Goal: Task Accomplishment & Management: Manage account settings

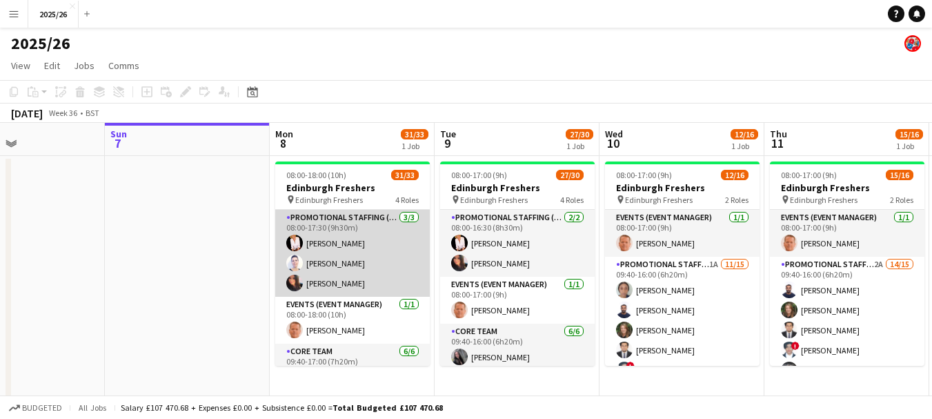
click at [417, 230] on app-card-role "Promotional Staffing (Team Leader) [DATE] 08:00-17:30 (9h30m) [PERSON_NAME] [PE…" at bounding box center [352, 253] width 155 height 87
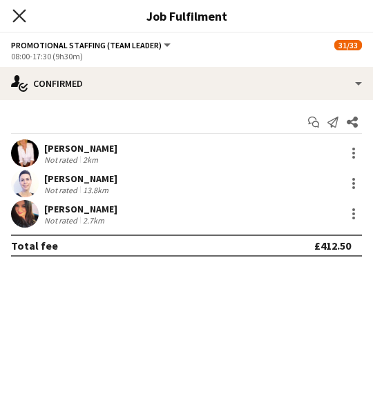
click at [17, 21] on icon "Close pop-in" at bounding box center [18, 15] width 13 height 13
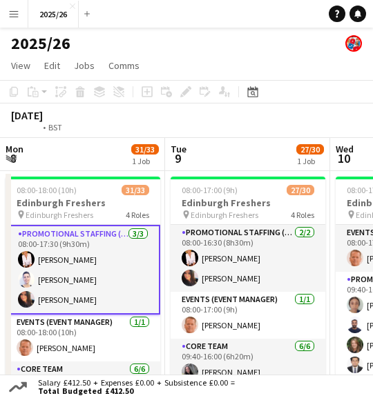
scroll to position [0, 642]
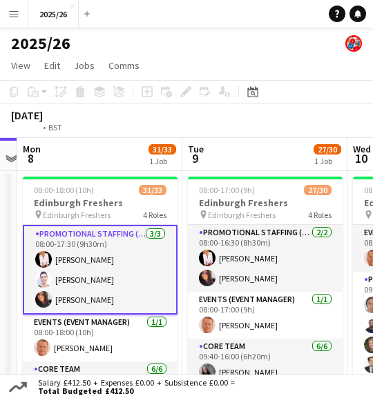
drag, startPoint x: 129, startPoint y: 228, endPoint x: 36, endPoint y: 241, distance: 94.0
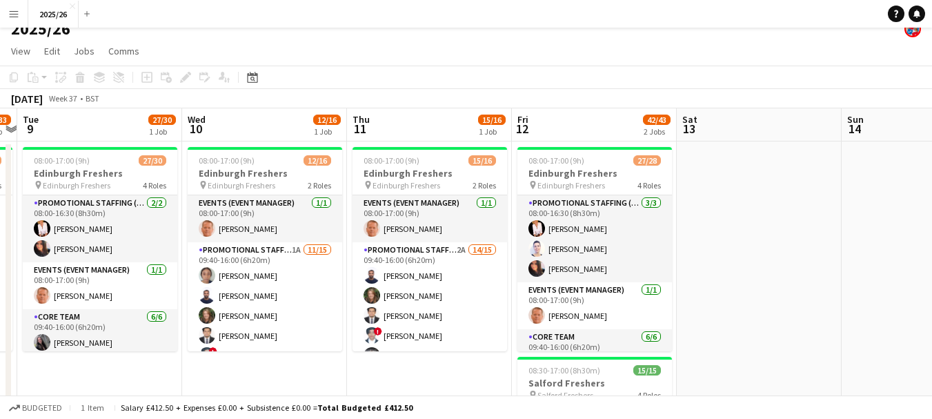
scroll to position [0, 366]
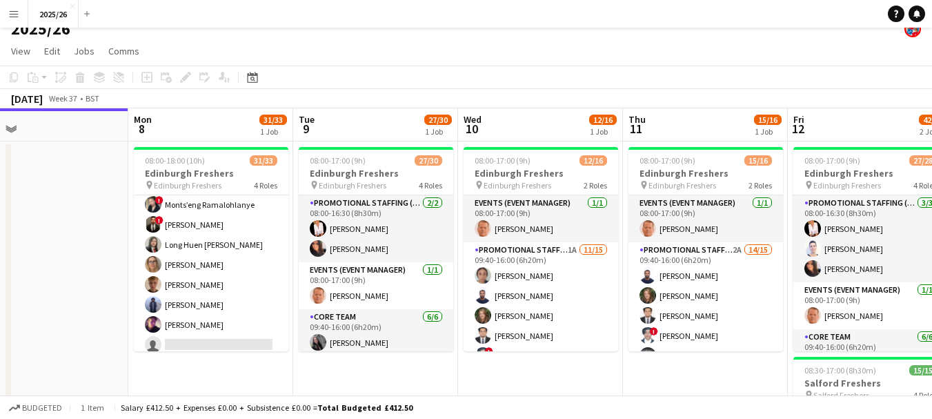
drag, startPoint x: 75, startPoint y: 165, endPoint x: 350, endPoint y: 158, distance: 276.0
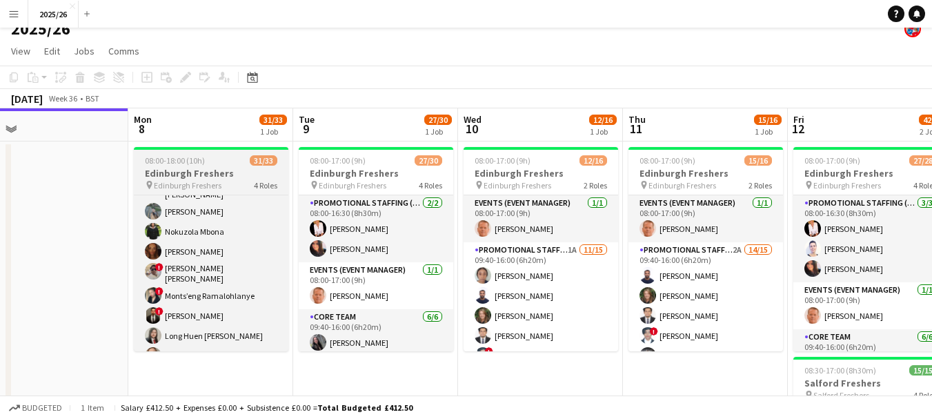
scroll to position [517, 0]
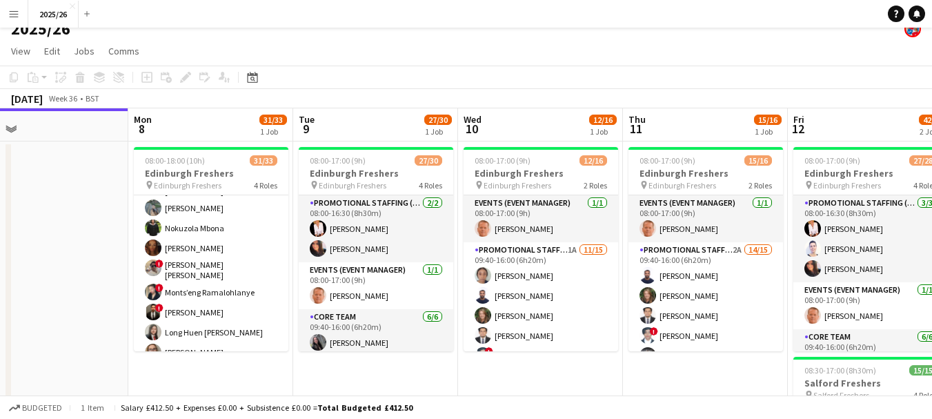
click at [331, 63] on app-page-menu "View Day view expanded Day view collapsed Month view Date picker Jump to [DATE]…" at bounding box center [466, 52] width 932 height 26
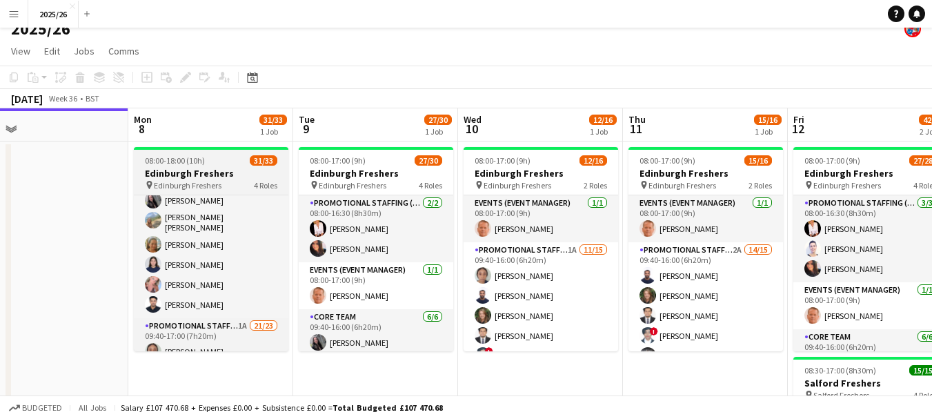
scroll to position [158, 0]
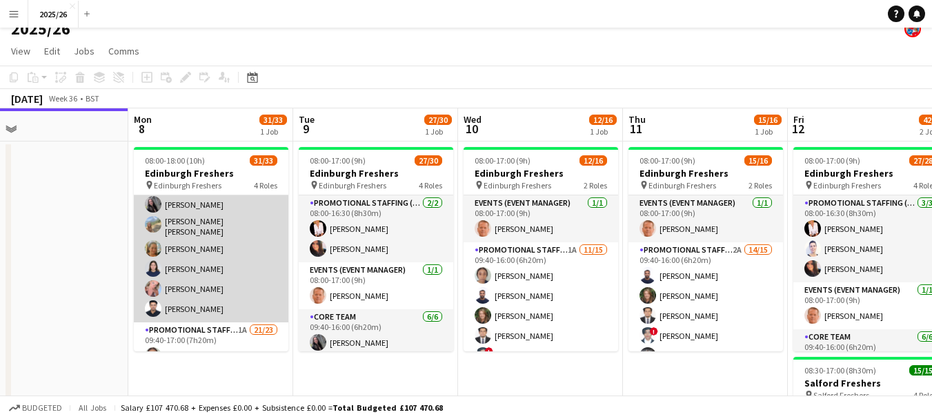
click at [259, 228] on app-card-role "Core Team [DATE] 09:40-17:00 (7h20m) [PERSON_NAME] [PERSON_NAME] [PERSON_NAME] …" at bounding box center [211, 246] width 155 height 151
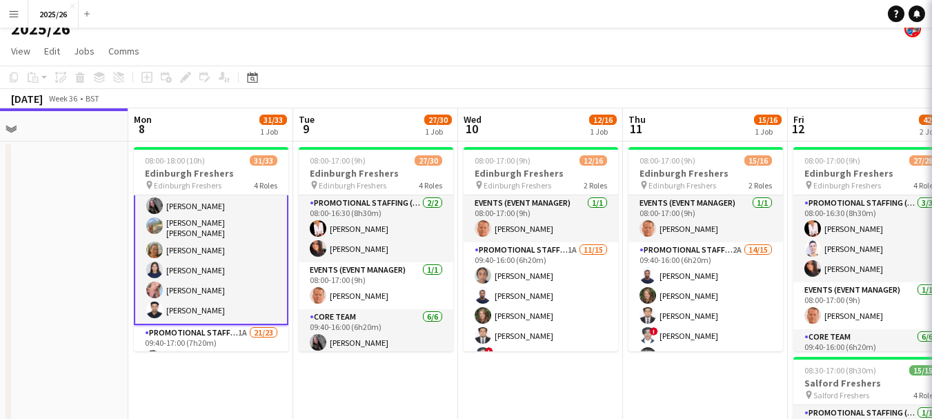
scroll to position [159, 0]
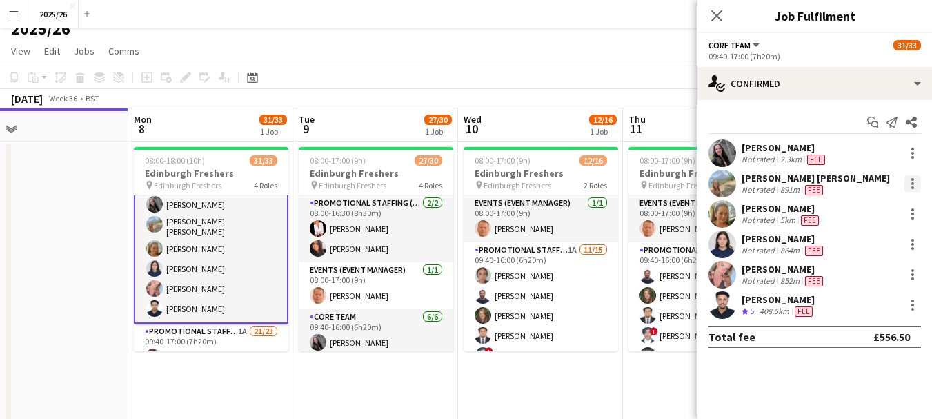
click at [915, 176] on div at bounding box center [912, 183] width 17 height 17
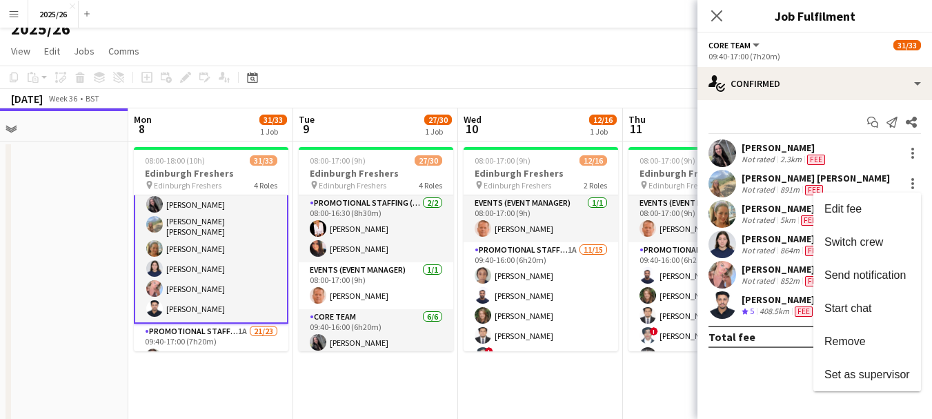
click at [757, 177] on div at bounding box center [466, 209] width 932 height 419
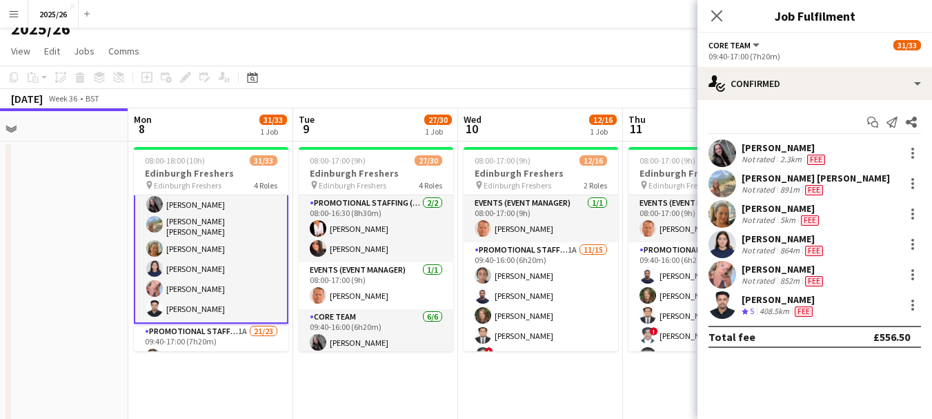
click at [757, 177] on div "[PERSON_NAME] [PERSON_NAME]" at bounding box center [816, 178] width 148 height 12
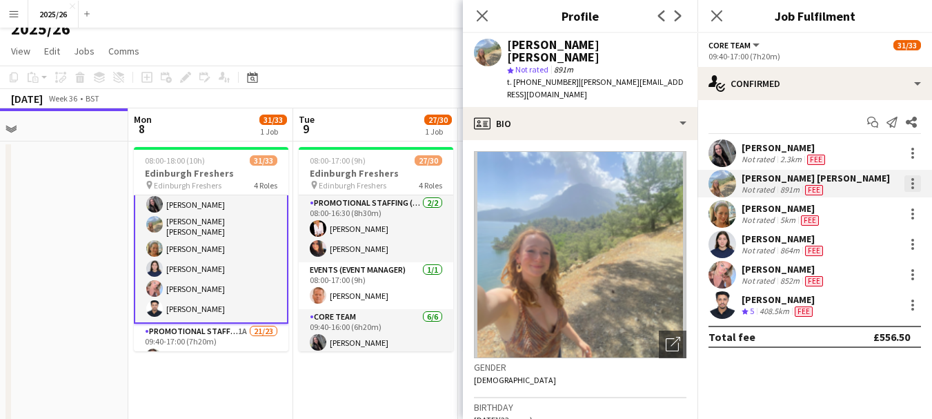
click at [916, 184] on div at bounding box center [912, 183] width 17 height 17
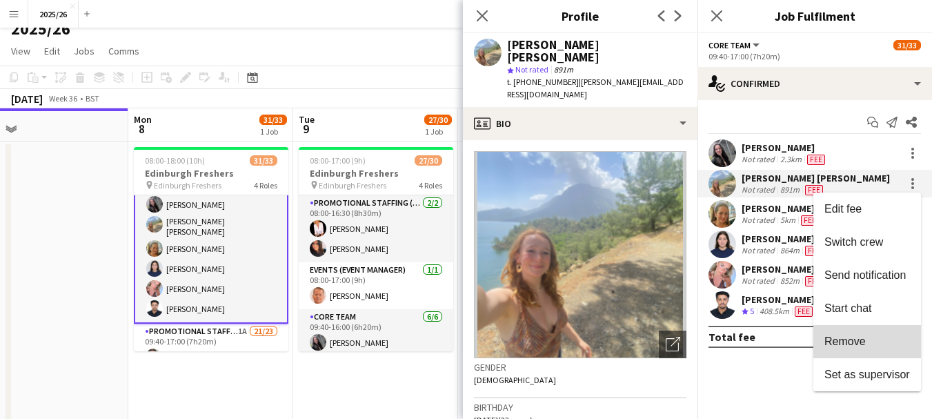
click at [857, 335] on span "Remove" at bounding box center [844, 341] width 41 height 12
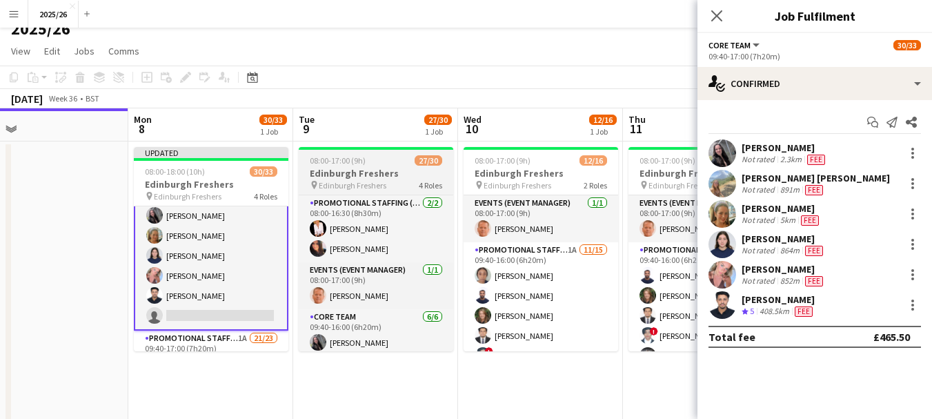
scroll to position [139, 0]
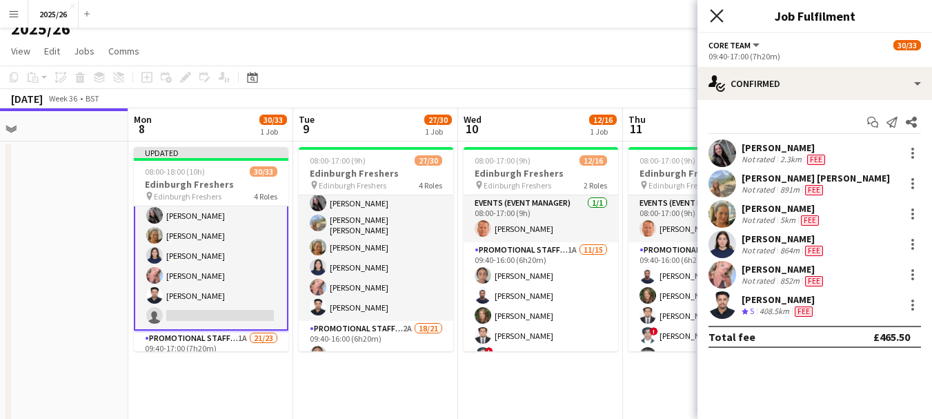
click at [713, 16] on icon "Close pop-in" at bounding box center [716, 15] width 13 height 13
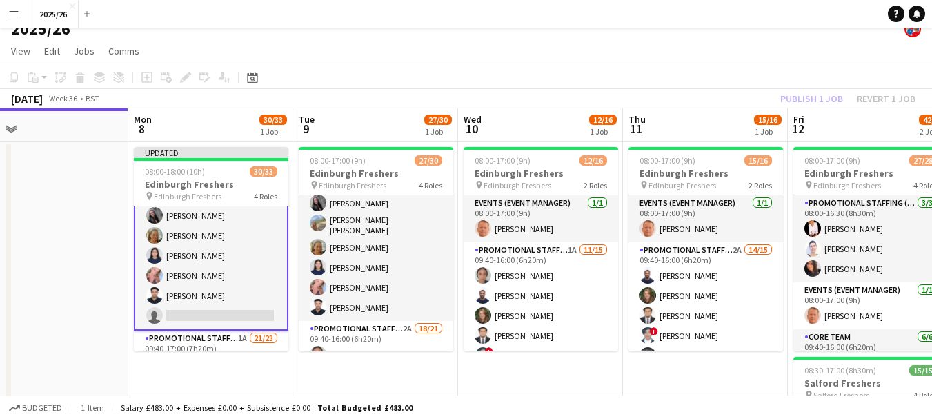
click at [816, 97] on div "Publish 1 job Revert 1 job" at bounding box center [848, 99] width 168 height 18
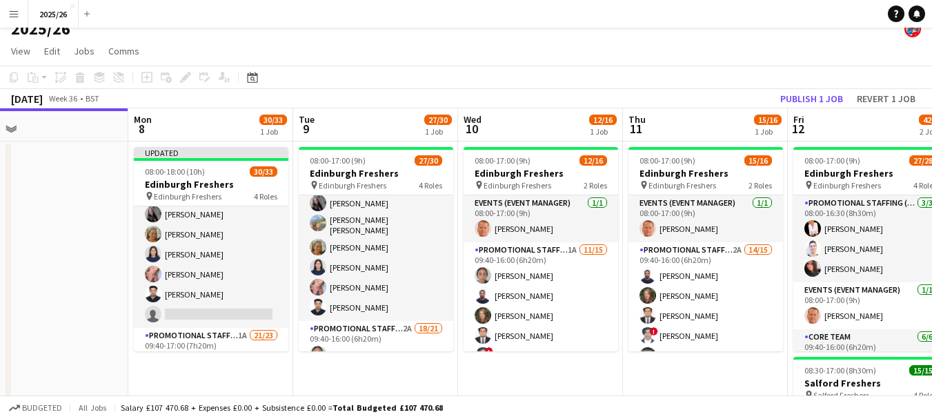
scroll to position [158, 0]
click at [816, 97] on button "Publish 1 job" at bounding box center [812, 99] width 74 height 18
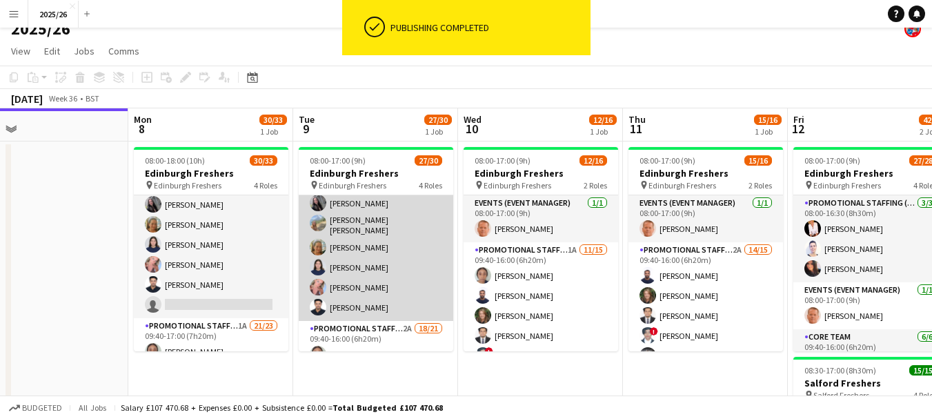
click at [369, 218] on app-card-role "Core Team [DATE] 09:40-16:00 (6h20m) [PERSON_NAME] [PERSON_NAME] [PERSON_NAME] …" at bounding box center [376, 245] width 155 height 151
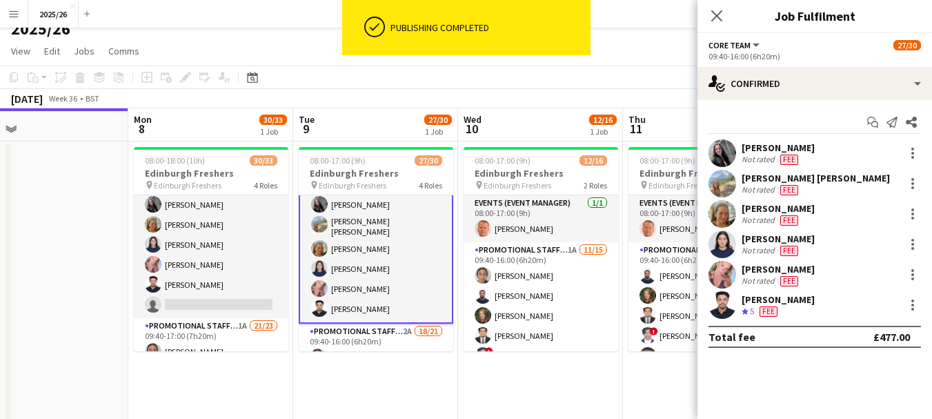
scroll to position [141, 0]
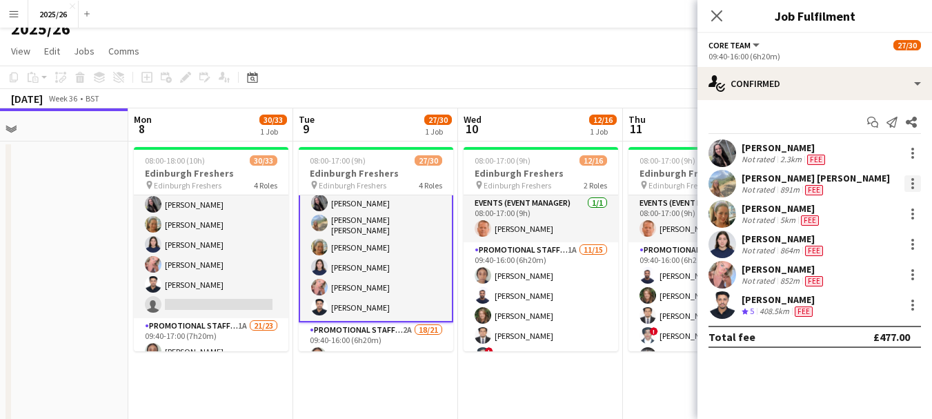
click at [915, 179] on div at bounding box center [912, 183] width 17 height 17
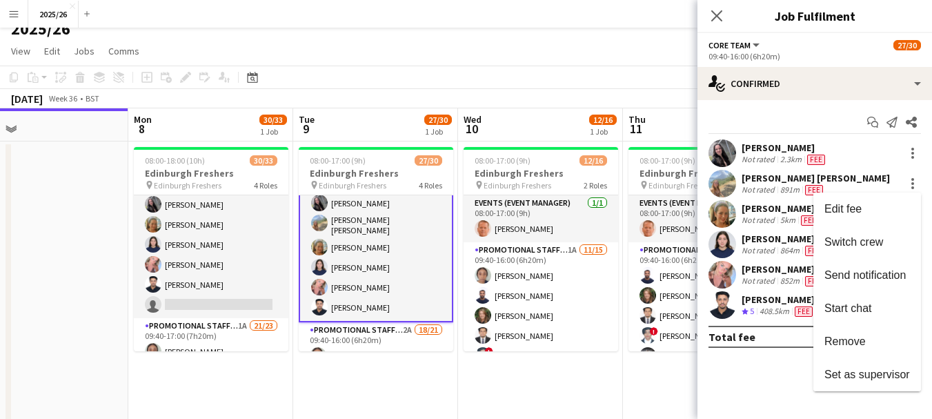
drag, startPoint x: 853, startPoint y: 338, endPoint x: 786, endPoint y: 201, distance: 152.1
click at [853, 338] on span "Remove" at bounding box center [844, 341] width 41 height 12
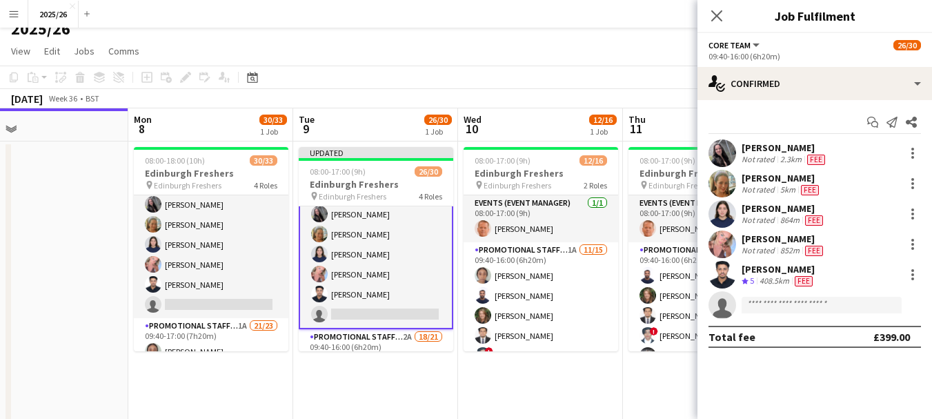
click at [719, 7] on div "Close pop-in" at bounding box center [716, 16] width 39 height 32
click at [719, 16] on icon "Close pop-in" at bounding box center [716, 15] width 13 height 13
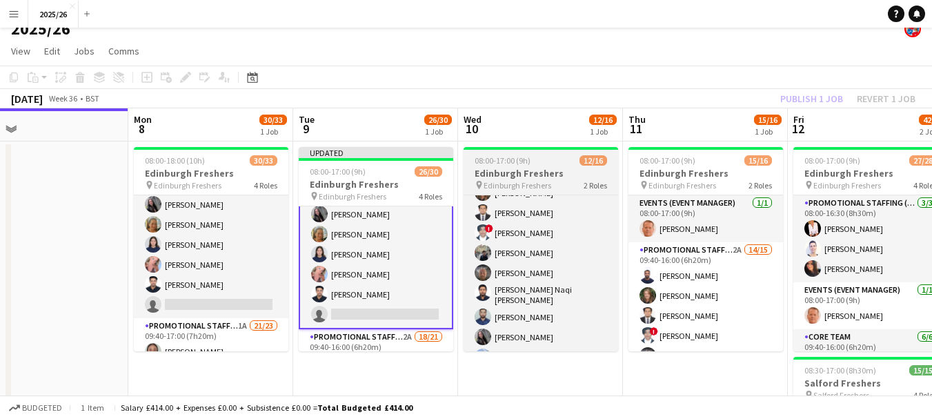
scroll to position [125, 0]
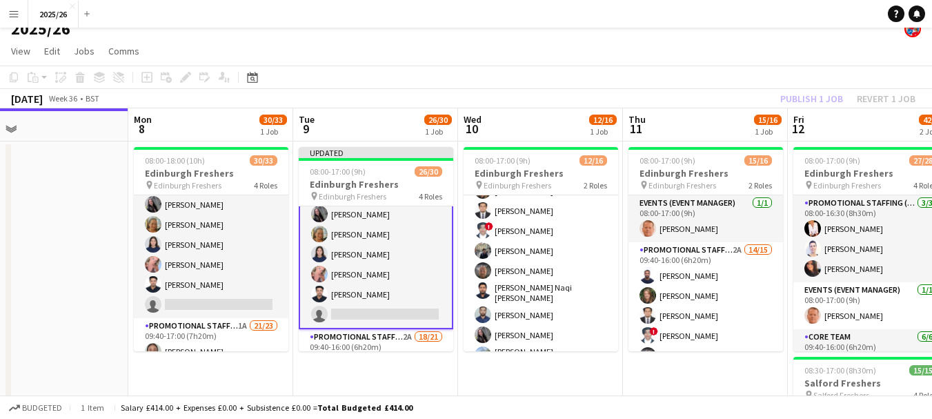
click at [873, 101] on div "Publish 1 job Revert 1 job" at bounding box center [848, 99] width 168 height 18
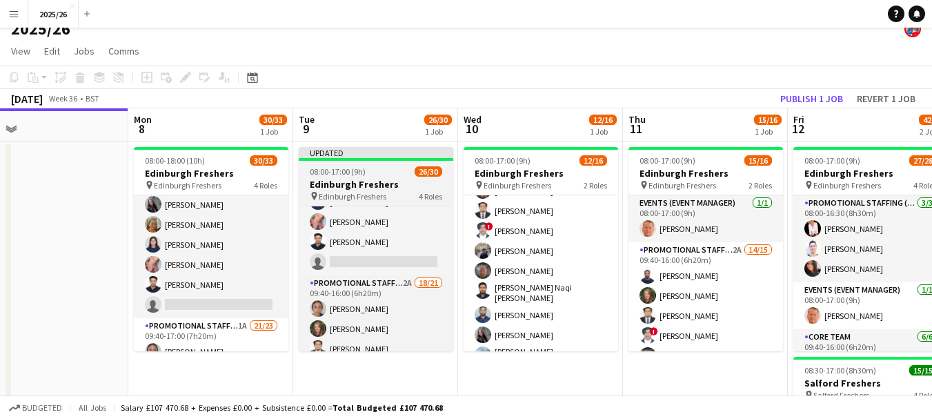
scroll to position [195, 0]
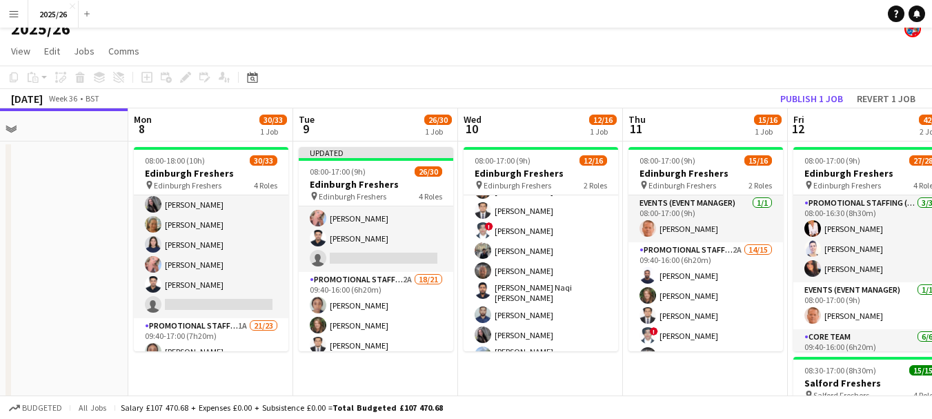
click at [332, 35] on div "2025/26" at bounding box center [466, 26] width 932 height 26
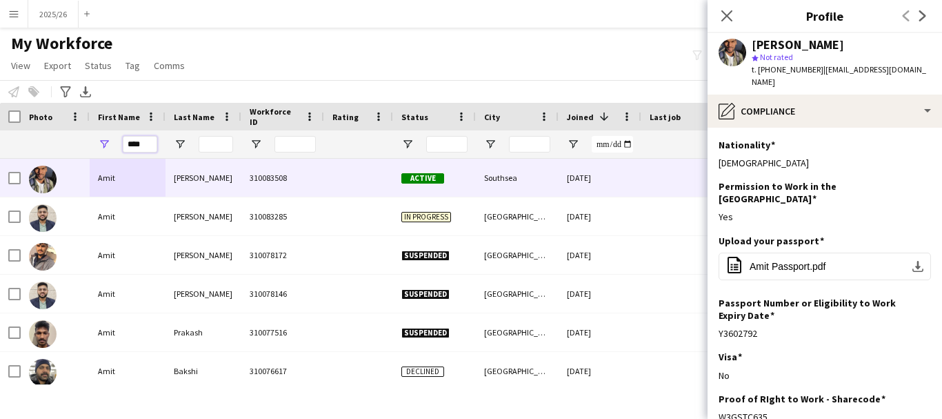
click at [149, 148] on input "****" at bounding box center [140, 144] width 34 height 17
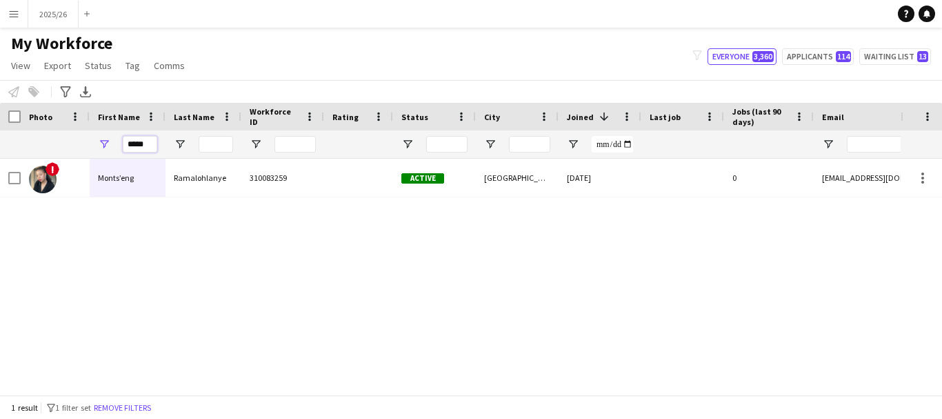
type input "*****"
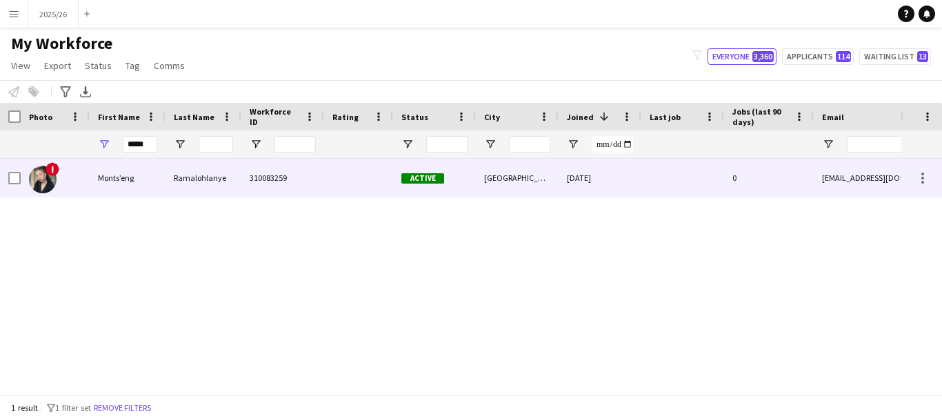
click at [242, 192] on div "310083259" at bounding box center [282, 178] width 83 height 38
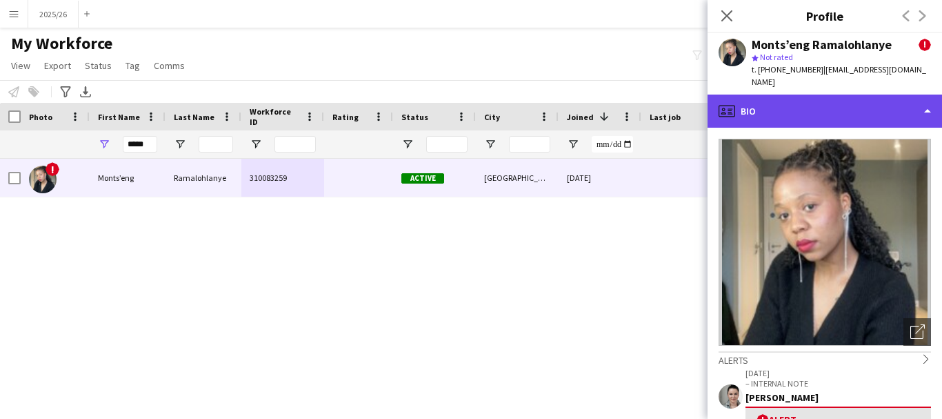
click at [382, 124] on div "profile Bio" at bounding box center [825, 111] width 235 height 33
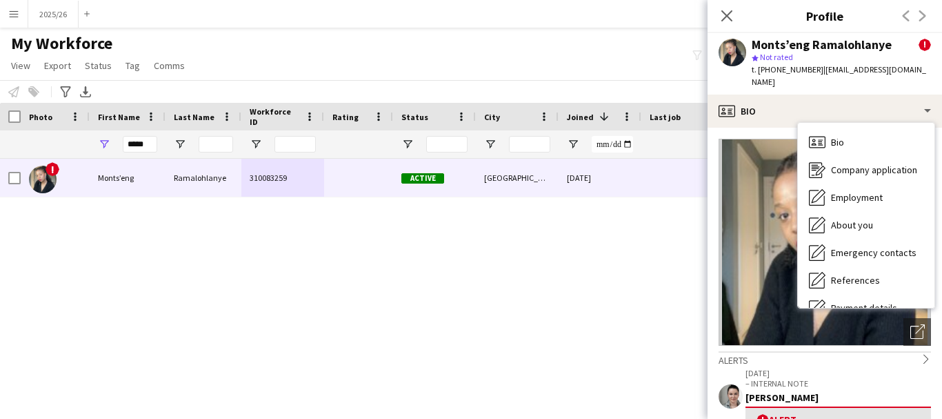
click at [382, 339] on app-crew-profile-bio "Open photos pop-in Alerts chevron-right 11-08-2025 – INTERNAL NOTE Mica Young !…" at bounding box center [825, 273] width 235 height 291
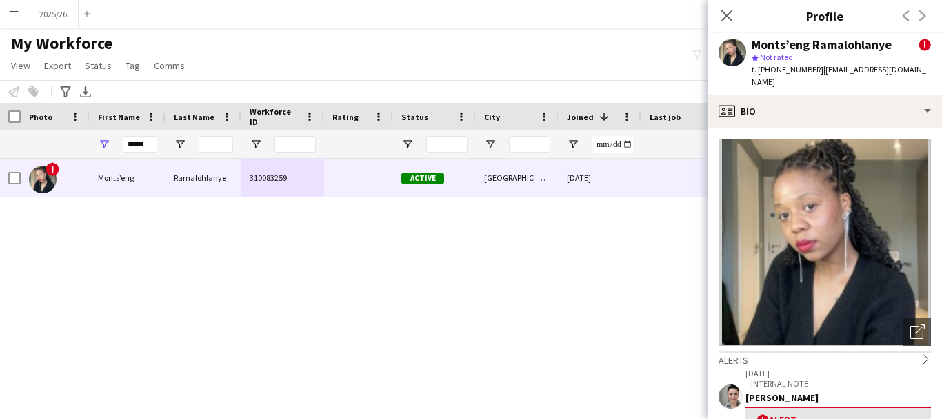
click at [382, 339] on app-crew-profile-bio "Open photos pop-in Alerts chevron-right 11-08-2025 – INTERNAL NOTE Mica Young !…" at bounding box center [825, 273] width 235 height 291
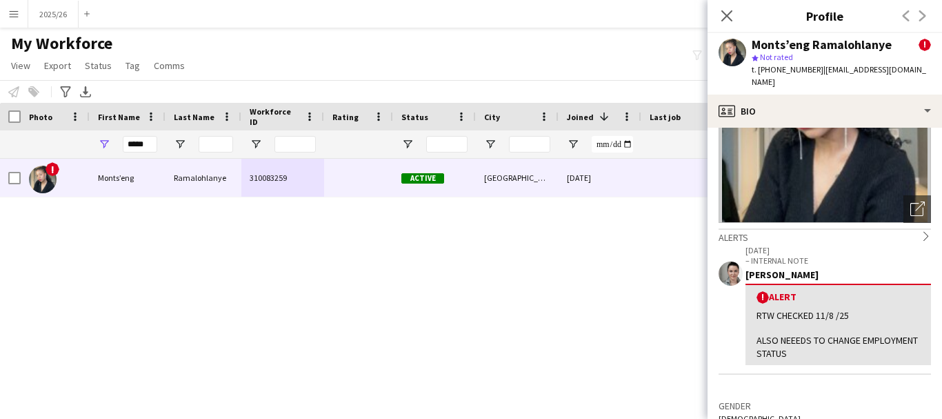
scroll to position [129, 0]
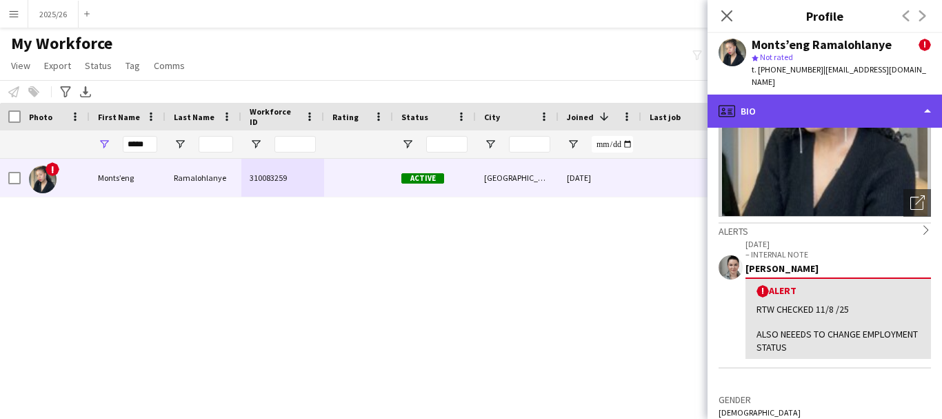
click at [382, 114] on div "profile Bio" at bounding box center [825, 111] width 235 height 33
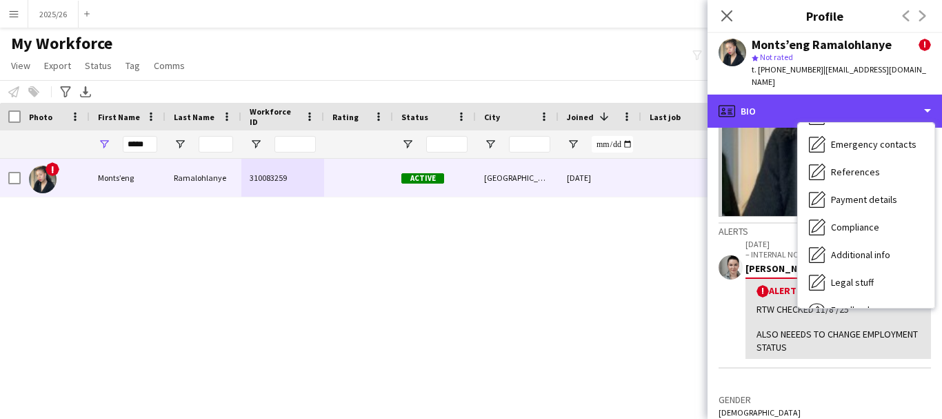
scroll to position [157, 0]
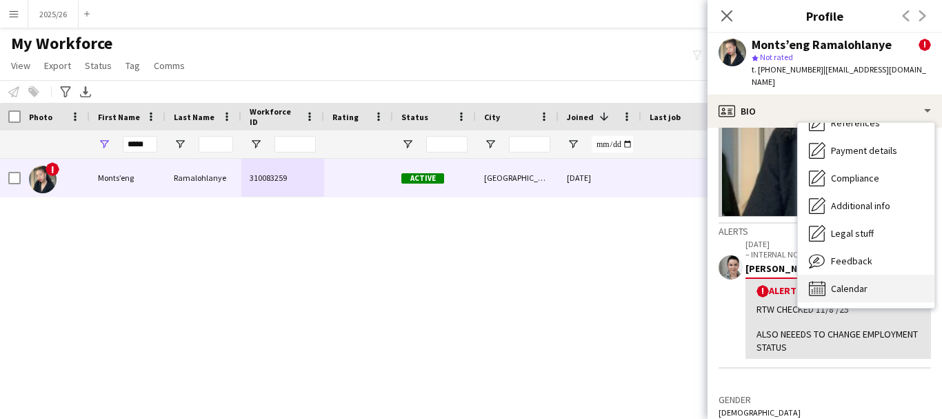
click at [382, 284] on div "Calendar Calendar" at bounding box center [866, 289] width 137 height 28
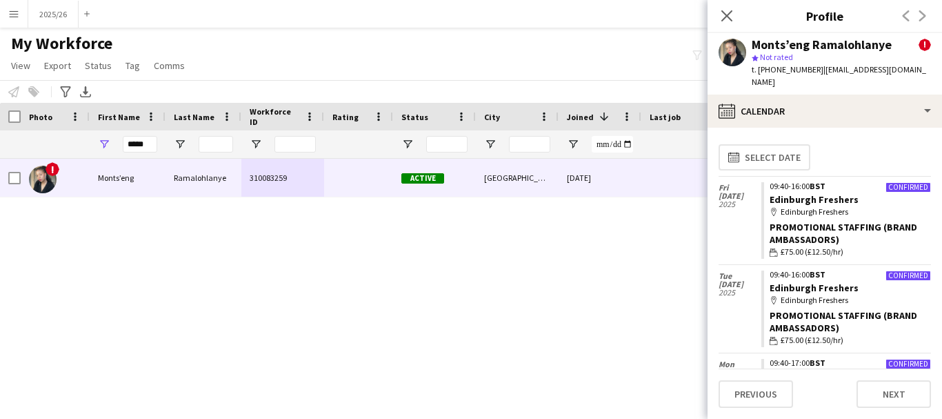
click at [382, 230] on div "Promotional Staffing (Brand Ambassadors)" at bounding box center [850, 233] width 161 height 25
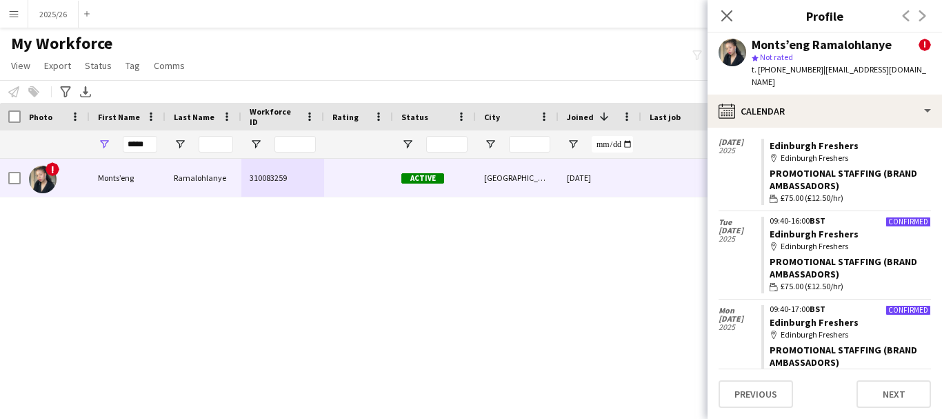
scroll to position [52, 0]
